Goal: Feedback & Contribution: Submit feedback/report problem

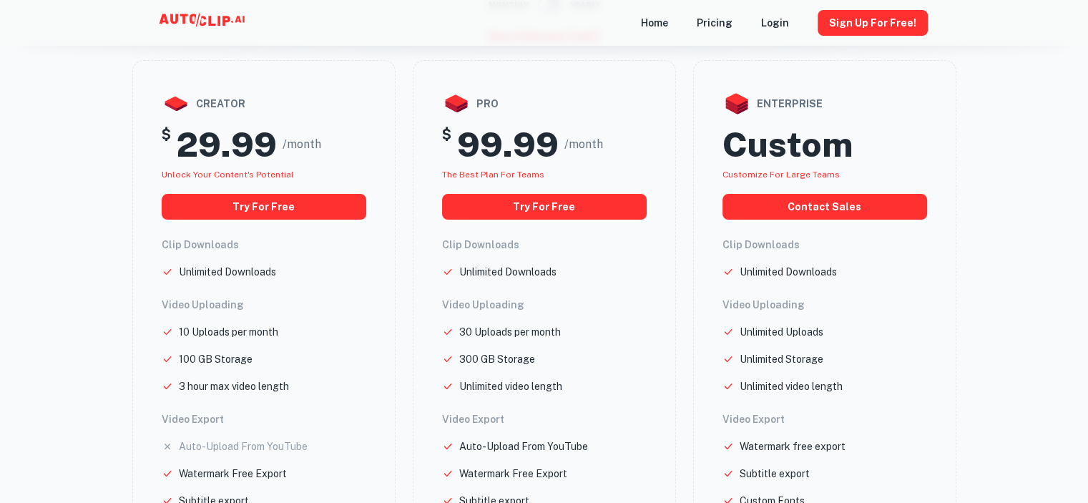
scroll to position [143, 0]
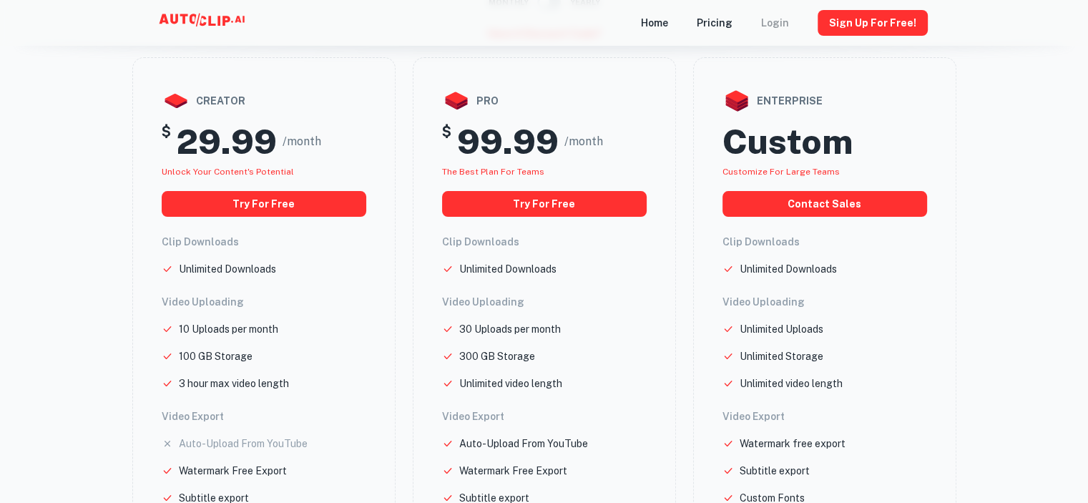
click at [781, 22] on div "Login" at bounding box center [775, 23] width 28 height 46
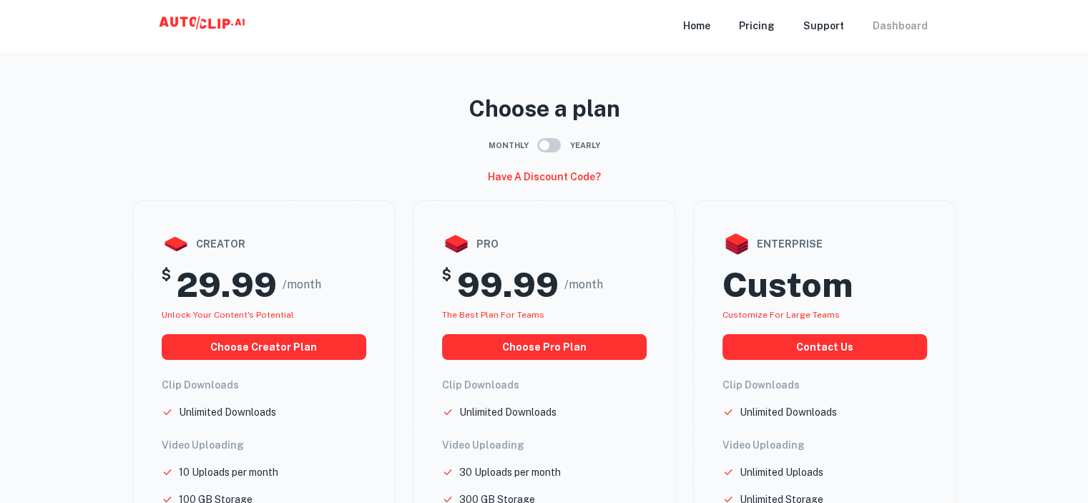
click at [901, 25] on div "Dashboard" at bounding box center [900, 25] width 55 height 51
click at [903, 22] on div "Dashboard" at bounding box center [900, 25] width 55 height 51
click at [208, 25] on icon at bounding box center [211, 24] width 7 height 10
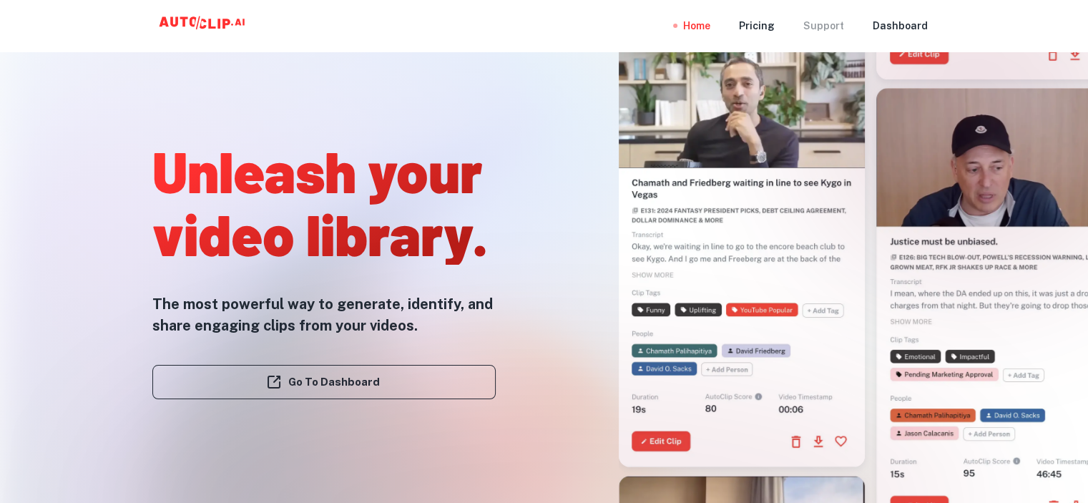
click at [827, 27] on div "Support" at bounding box center [823, 25] width 41 height 51
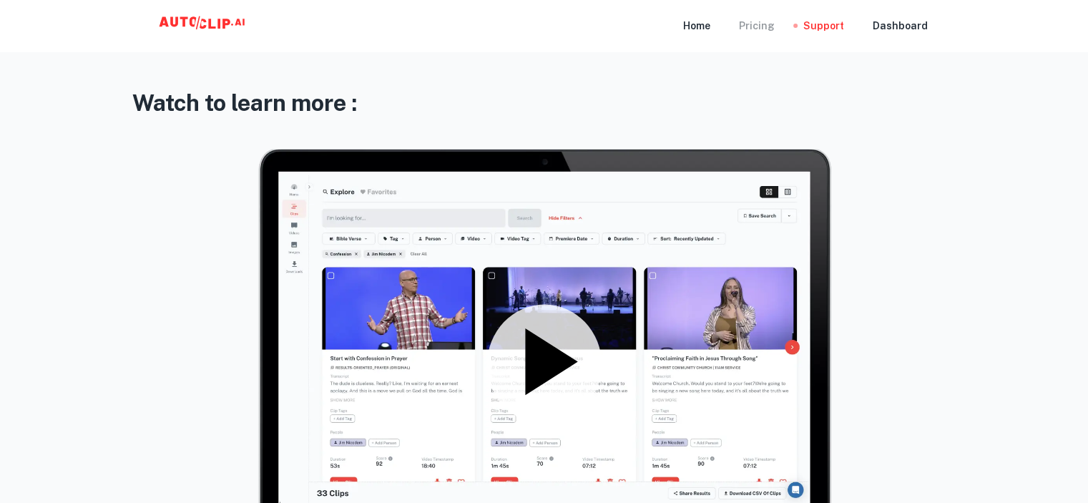
click at [760, 24] on div "Pricing" at bounding box center [757, 25] width 36 height 51
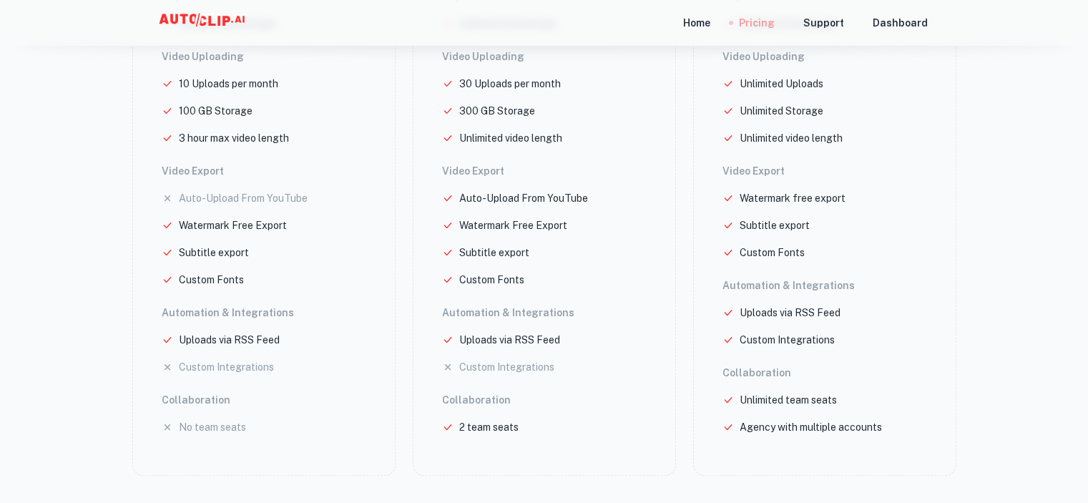
scroll to position [741, 0]
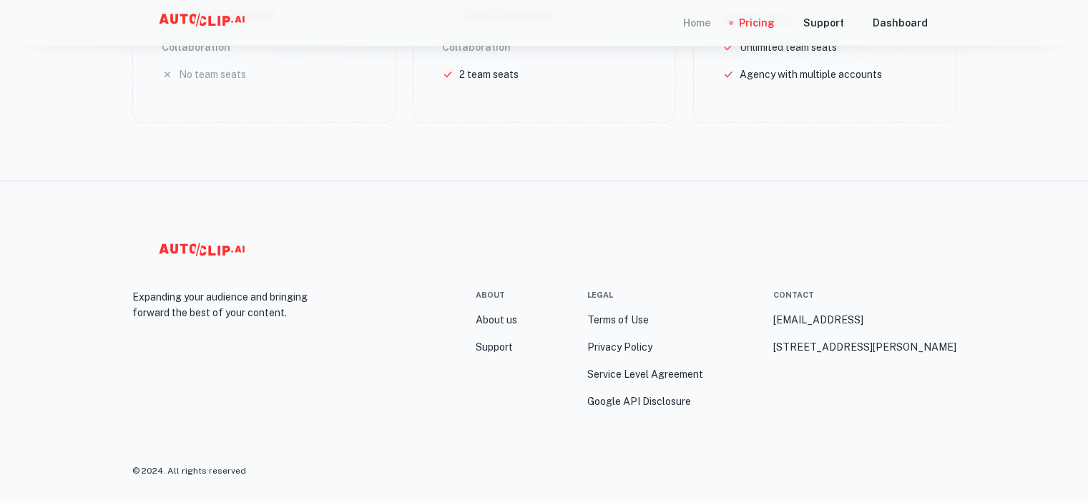
click at [707, 21] on div "Home" at bounding box center [696, 23] width 27 height 46
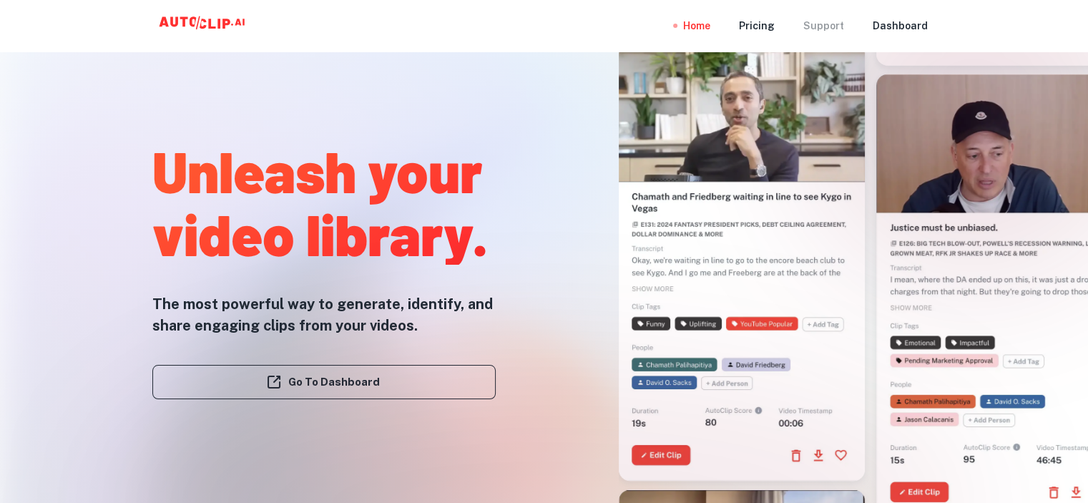
click at [831, 19] on div "Support" at bounding box center [823, 25] width 41 height 51
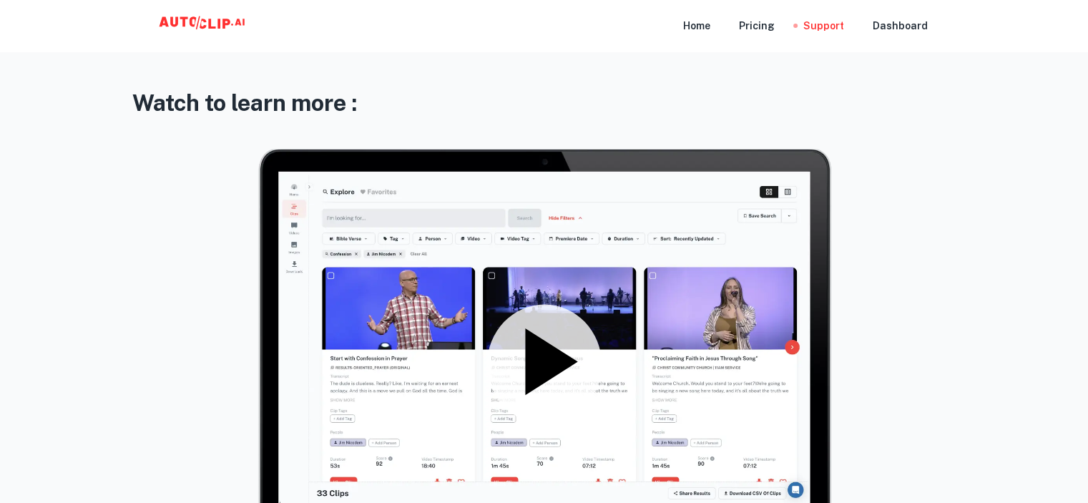
click at [924, 280] on span at bounding box center [544, 364] width 824 height 430
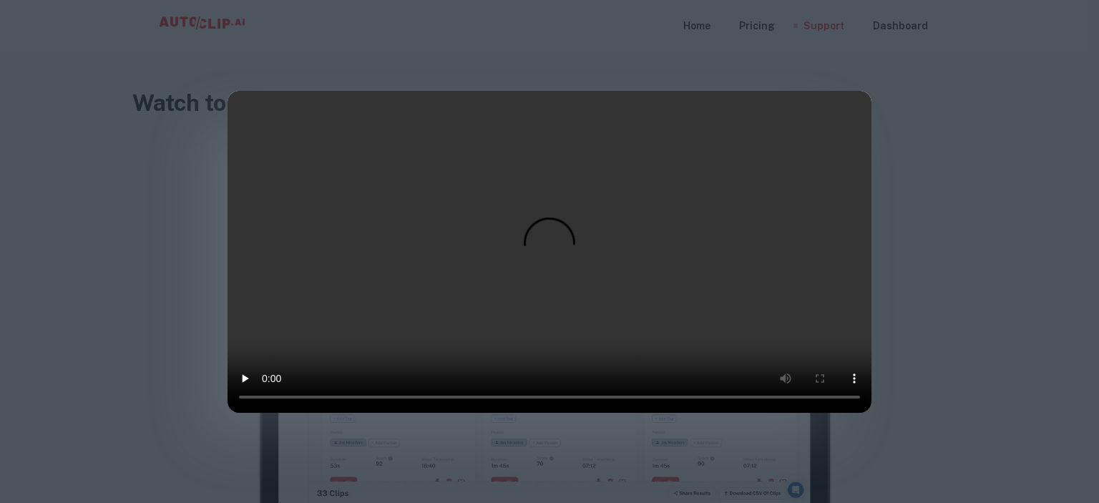
click at [968, 232] on div at bounding box center [549, 251] width 1099 height 503
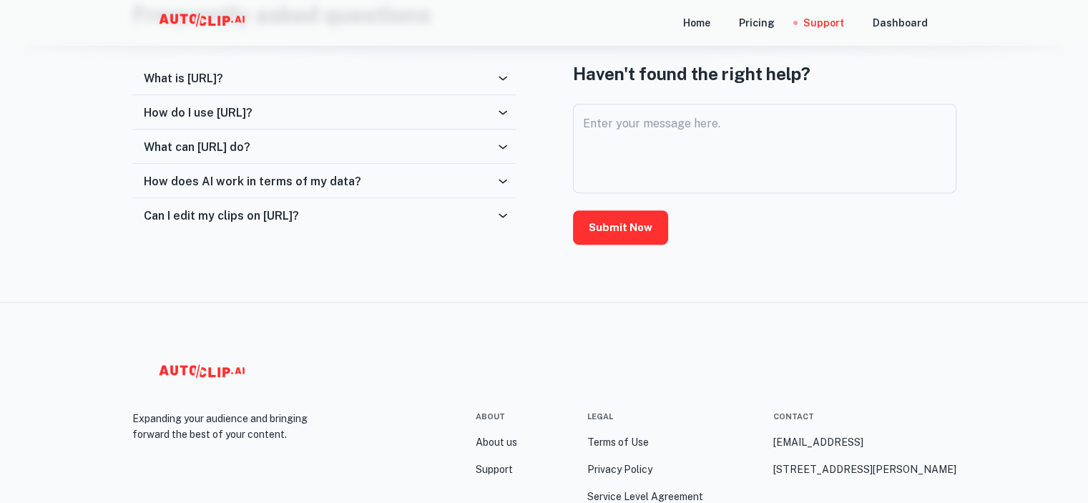
scroll to position [601, 0]
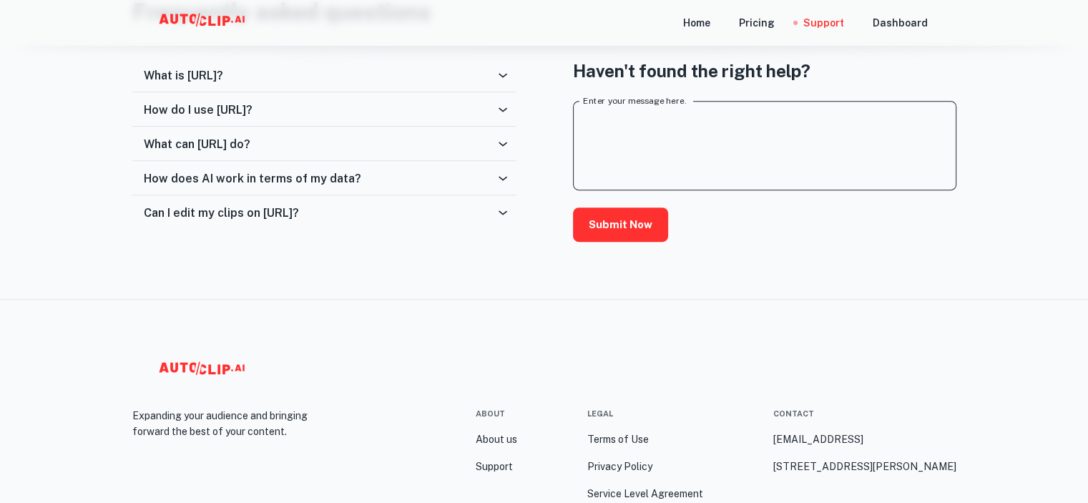
click at [660, 137] on textarea "Enter your message here." at bounding box center [764, 146] width 363 height 66
type textarea "cancel account"
click at [632, 230] on button "Submit Now" at bounding box center [620, 224] width 95 height 34
drag, startPoint x: 784, startPoint y: 441, endPoint x: 703, endPoint y: 437, distance: 80.9
click at [703, 437] on div "About About us Support Legal Terms of Use Privacy Policy Service Level Agreemen…" at bounding box center [716, 468] width 481 height 121
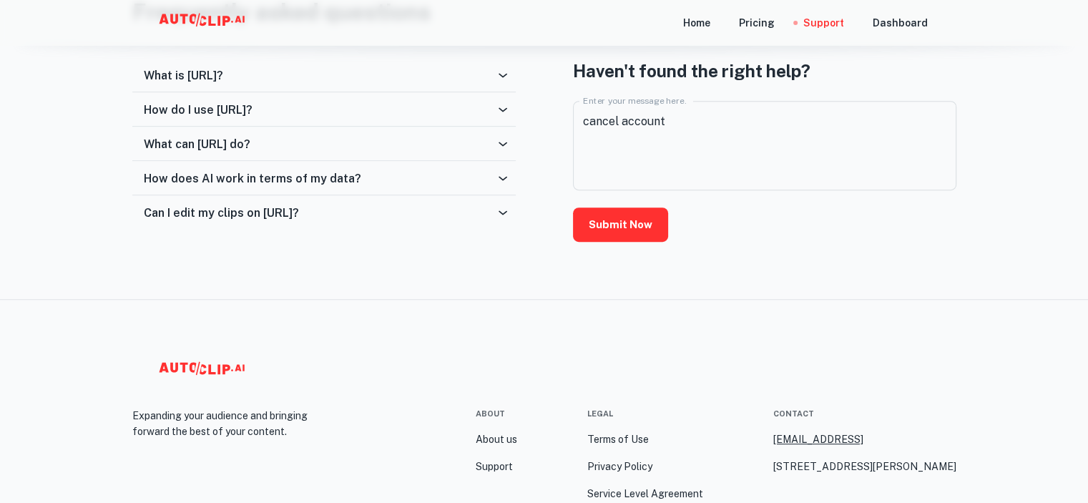
copy link "[EMAIL_ADDRESS]"
